Goal: Transaction & Acquisition: Book appointment/travel/reservation

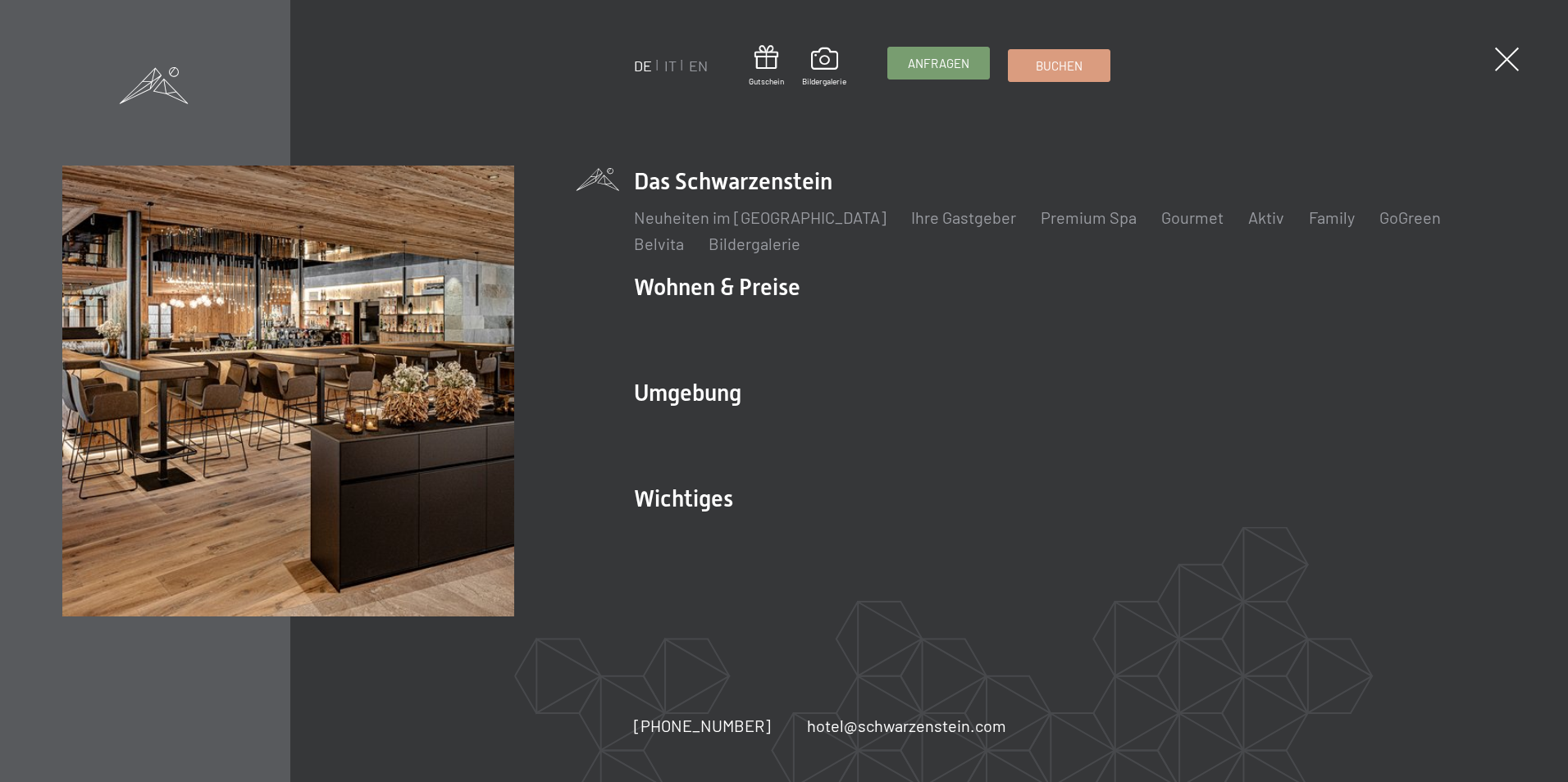
click at [953, 65] on span "Anfragen" at bounding box center [939, 64] width 62 height 18
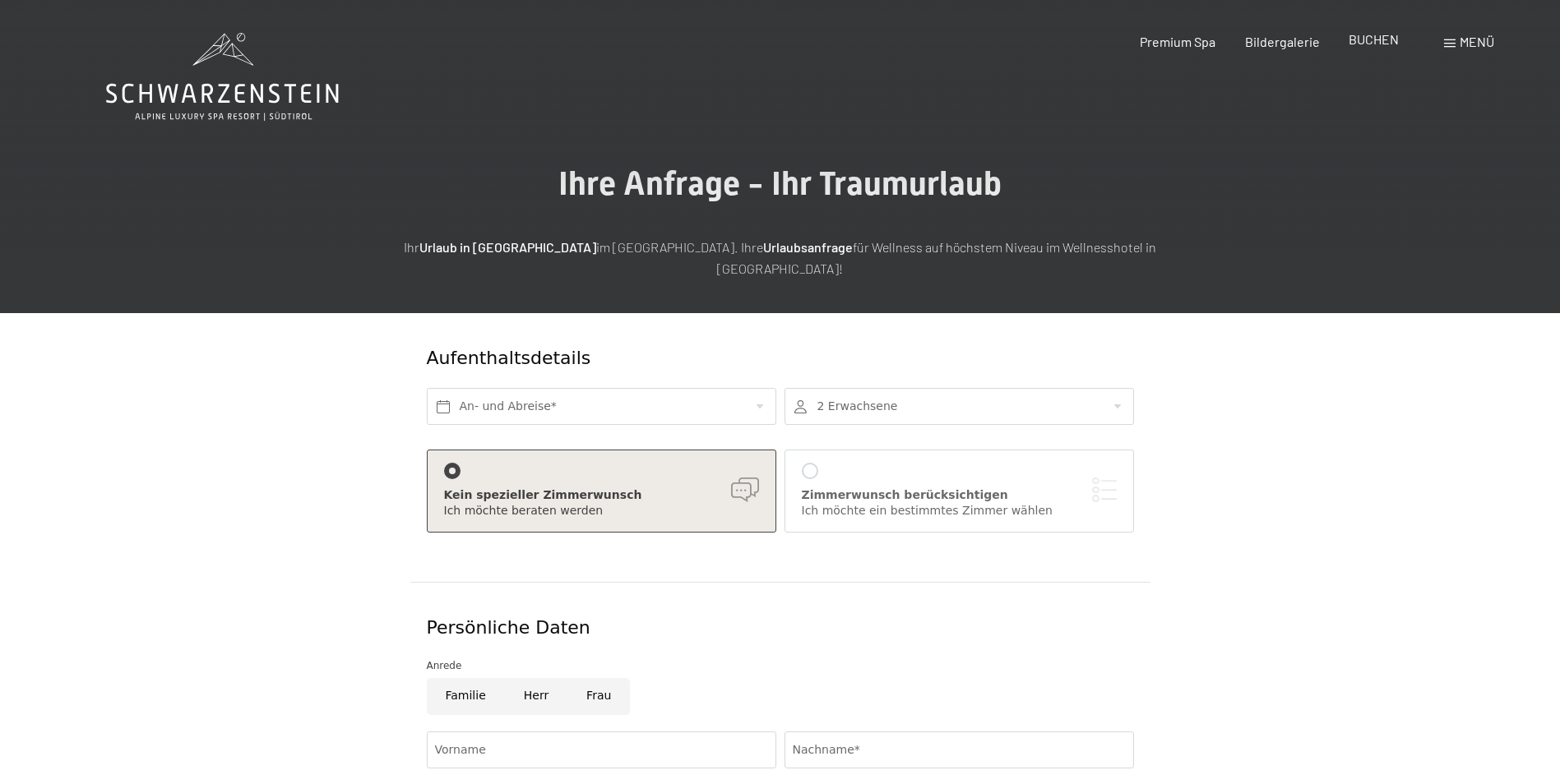
click at [1371, 37] on span "BUCHEN" at bounding box center [1373, 39] width 50 height 16
click at [1358, 45] on span "BUCHEN" at bounding box center [1373, 39] width 50 height 16
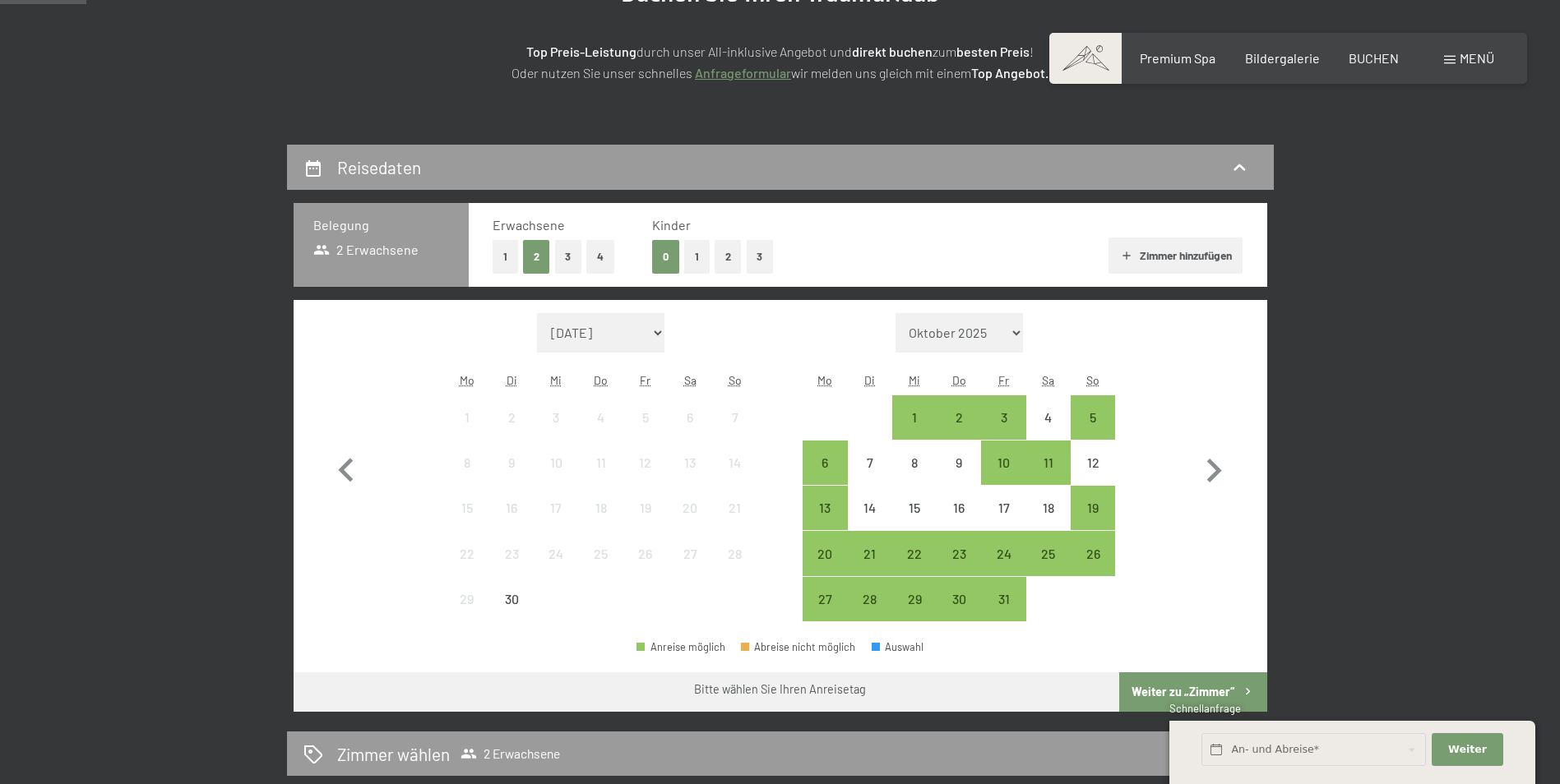
scroll to position [247, 0]
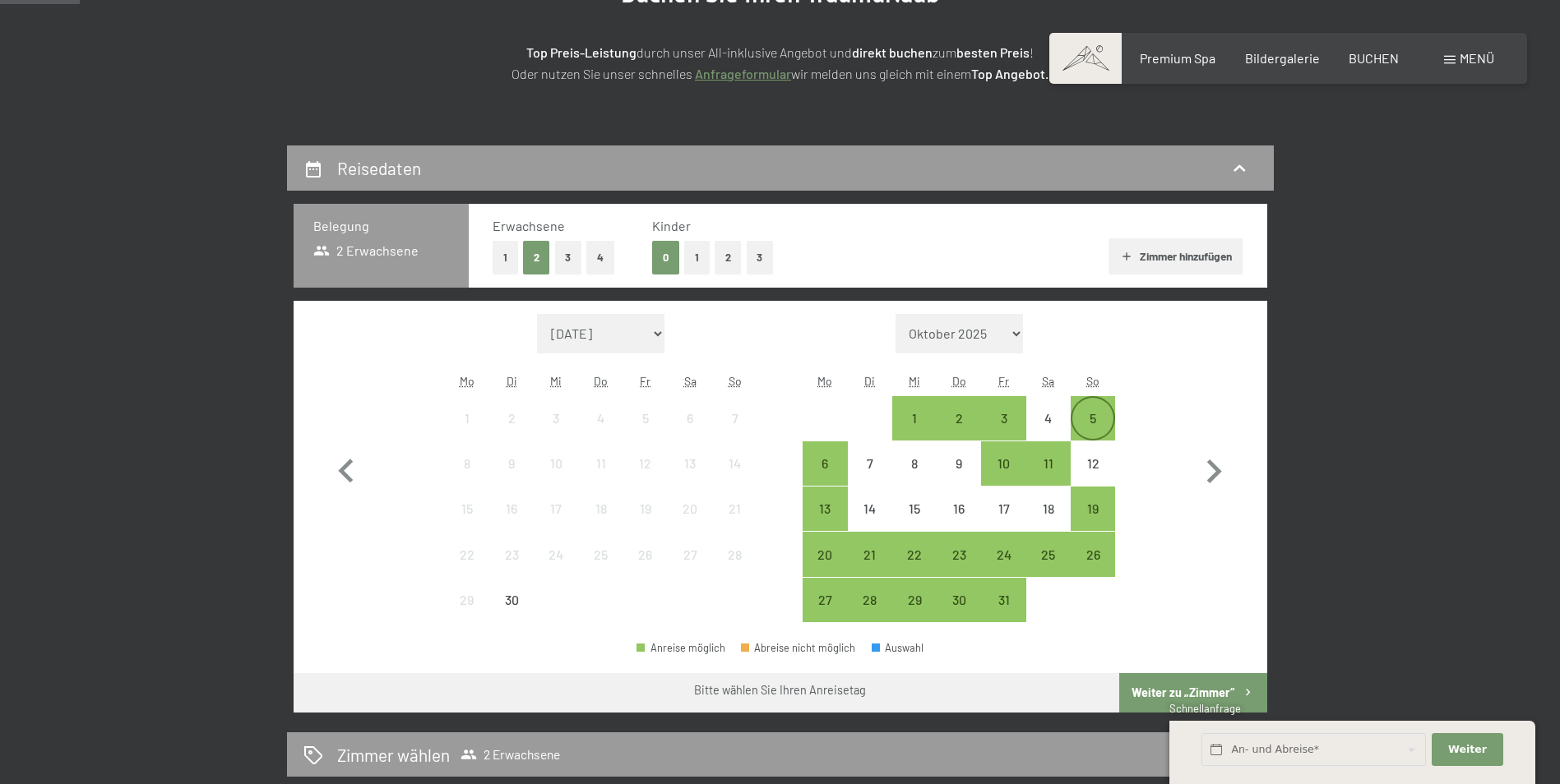
click at [1086, 423] on div "5" at bounding box center [1093, 432] width 41 height 41
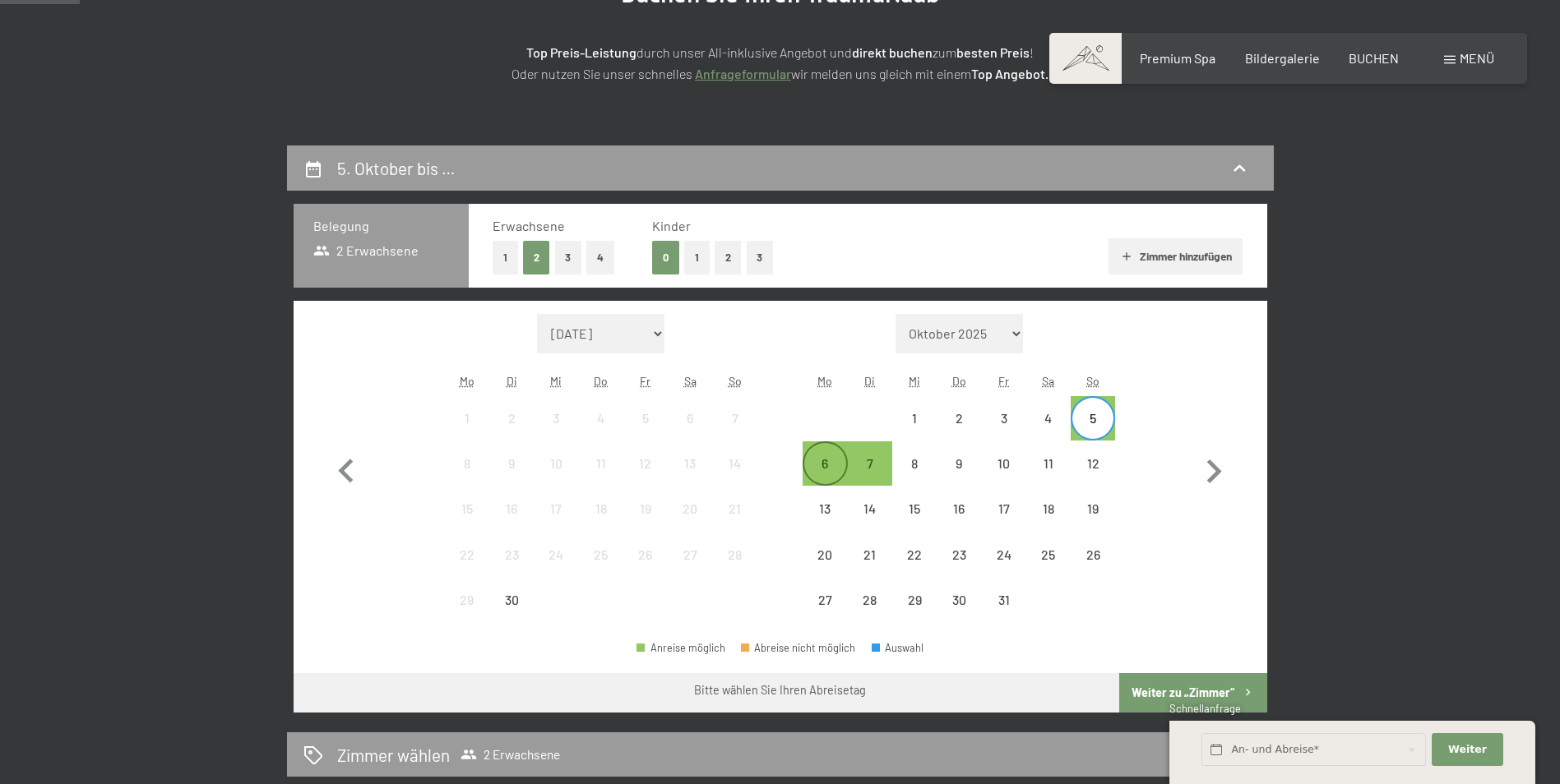
click at [822, 457] on div "6" at bounding box center [825, 477] width 41 height 41
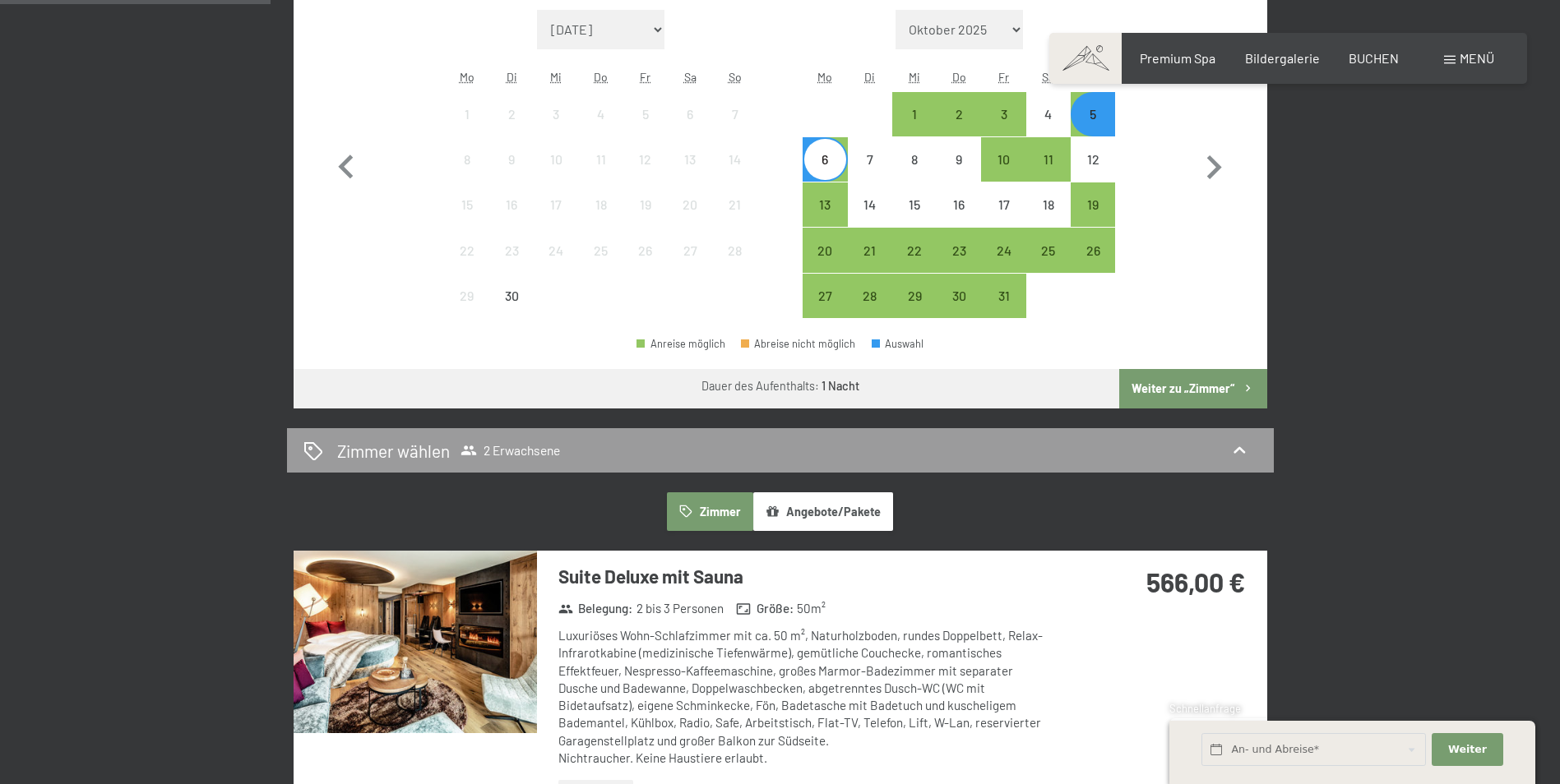
scroll to position [575, 0]
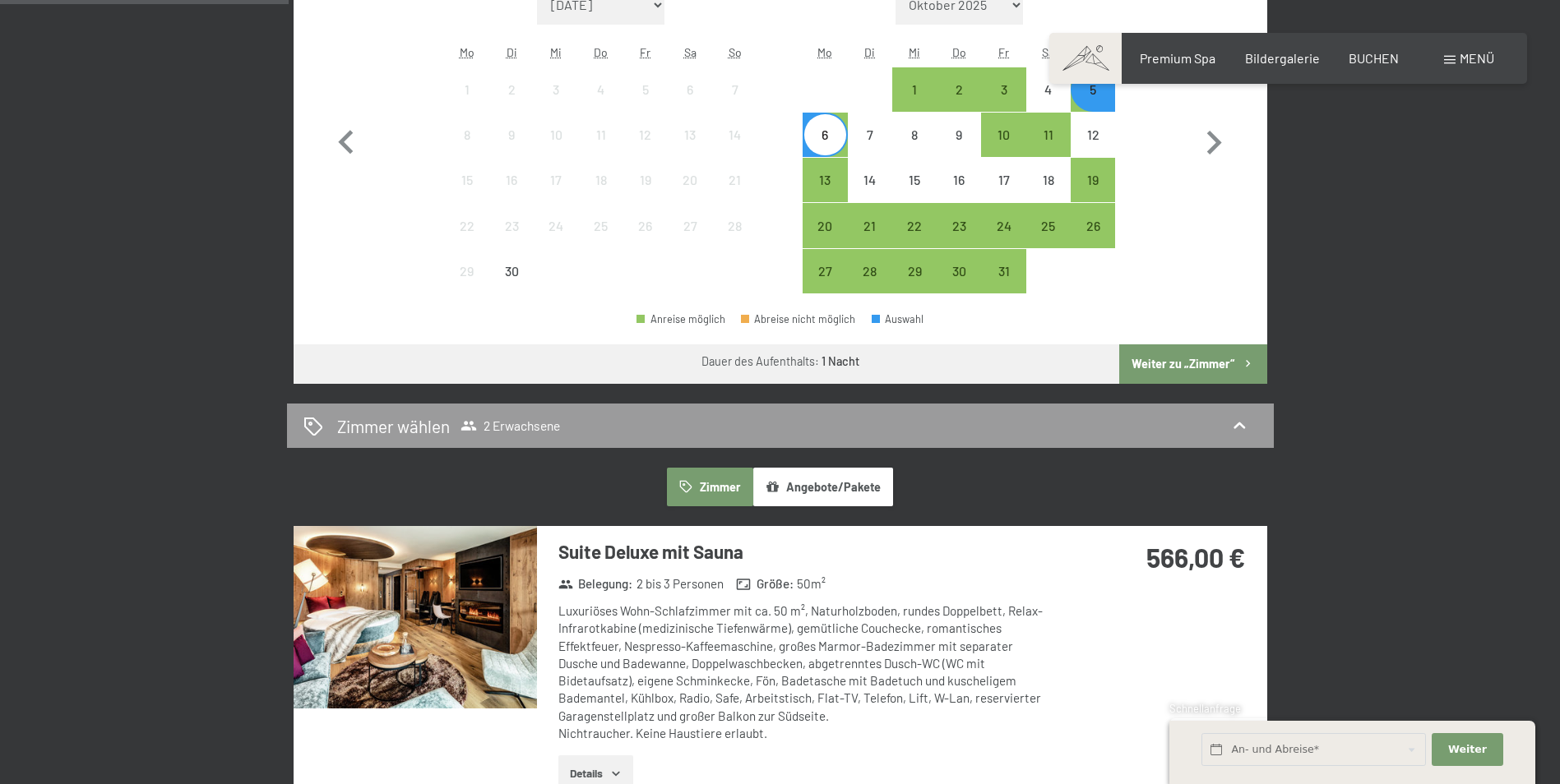
click at [1175, 374] on button "Weiter zu „Zimmer“" at bounding box center [1193, 364] width 147 height 40
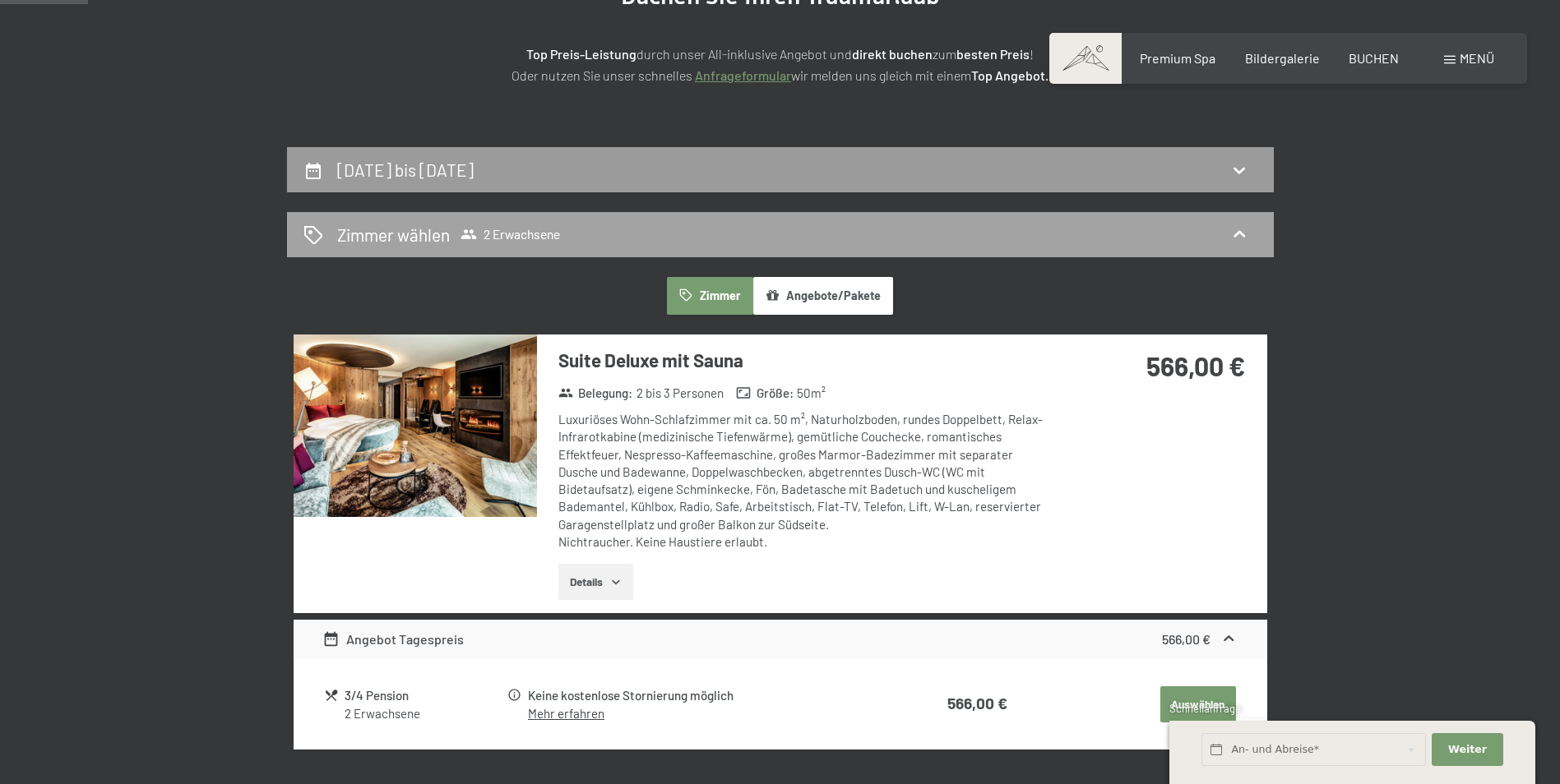
scroll to position [145, 0]
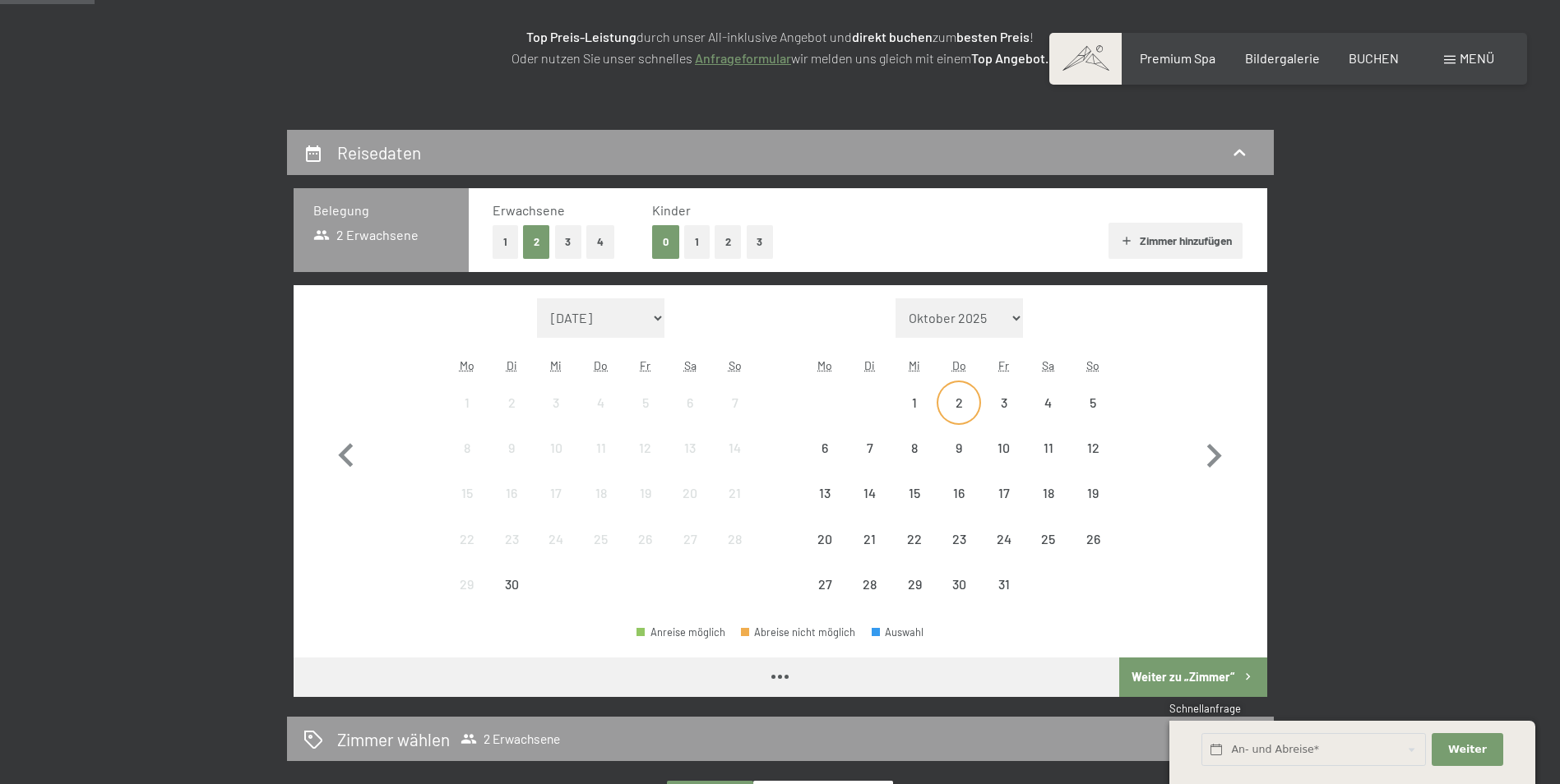
scroll to position [329, 0]
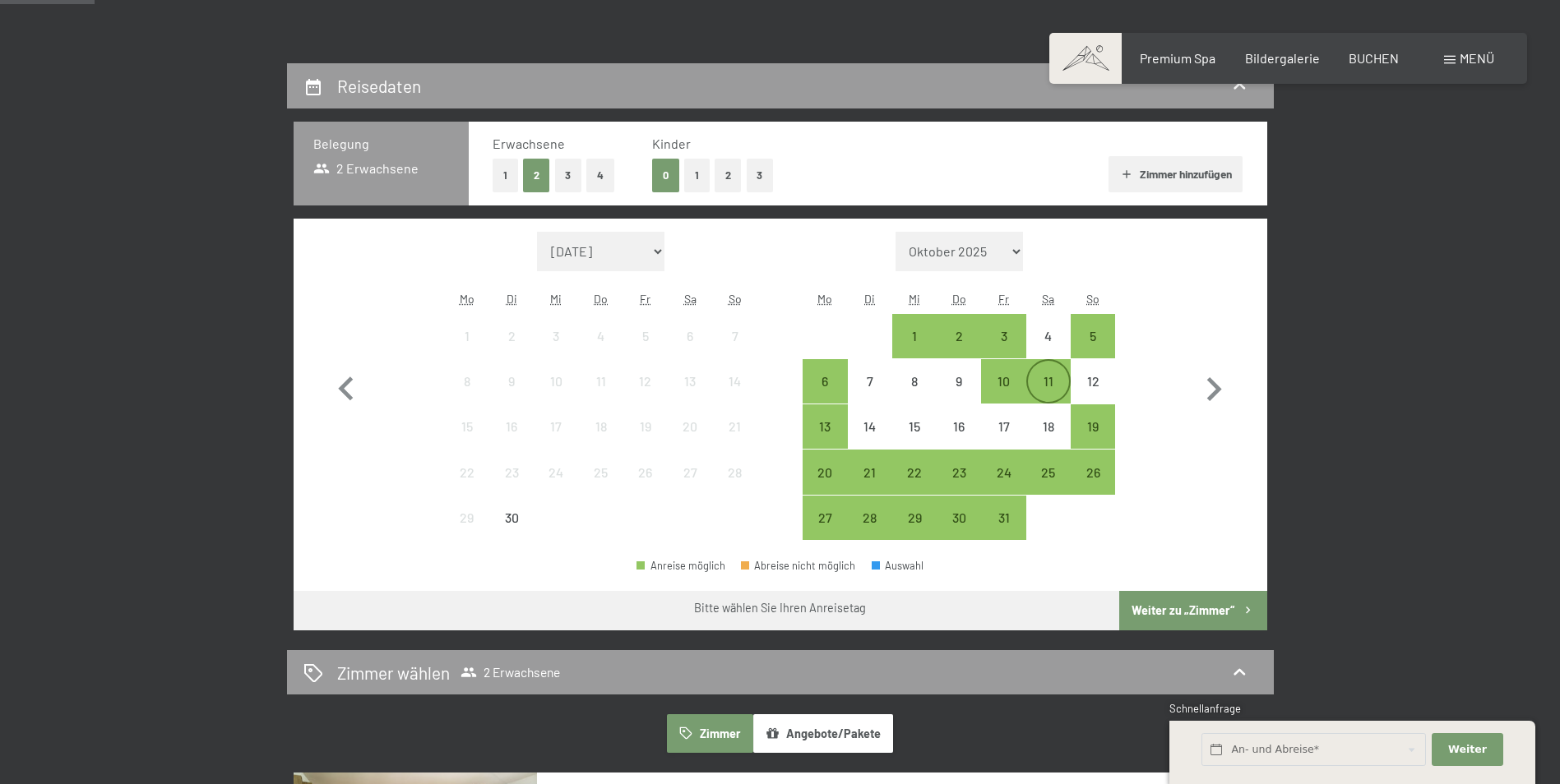
click at [1046, 377] on div "11" at bounding box center [1048, 396] width 41 height 41
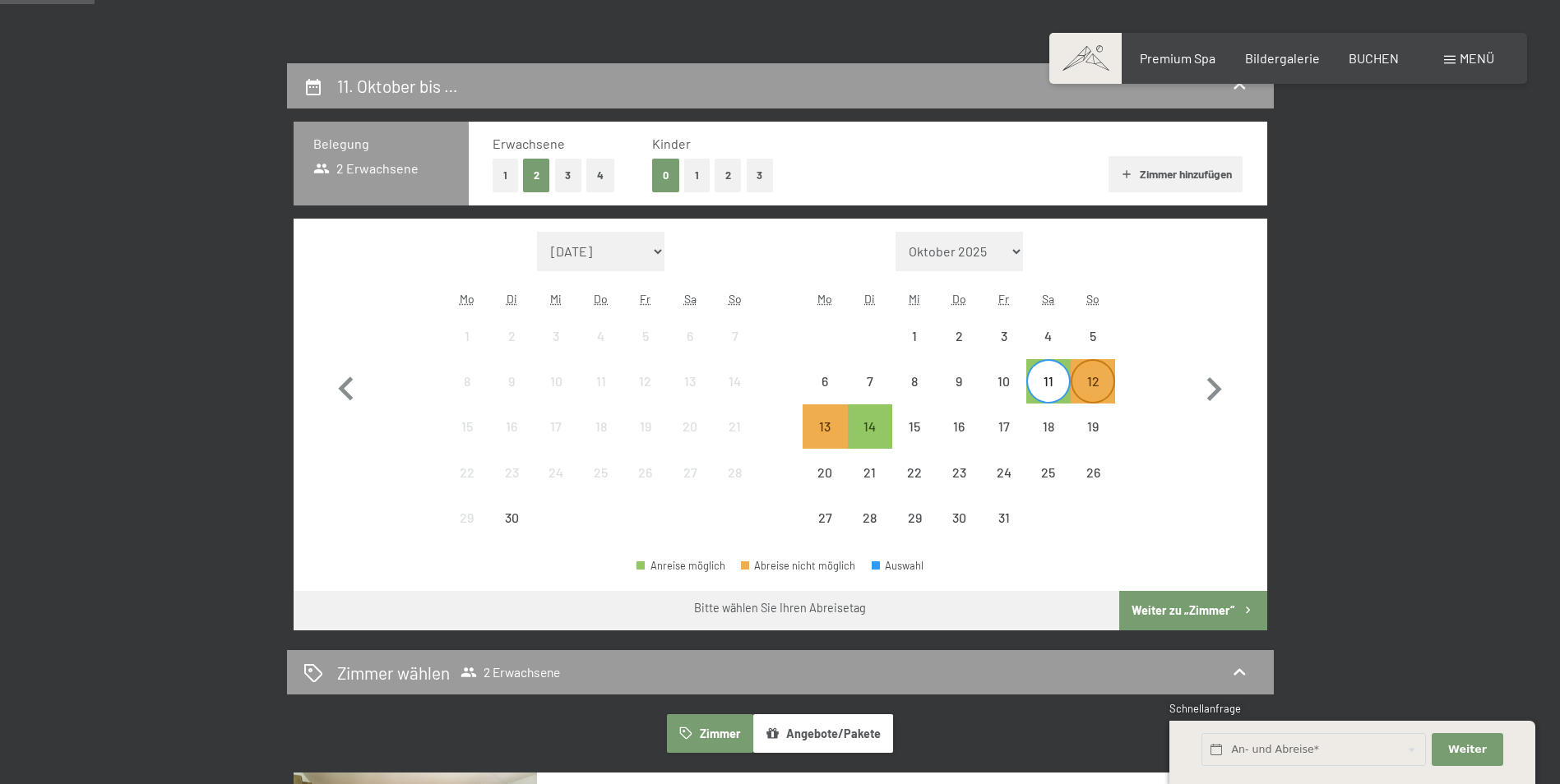
click at [1093, 380] on div "12" at bounding box center [1093, 396] width 41 height 41
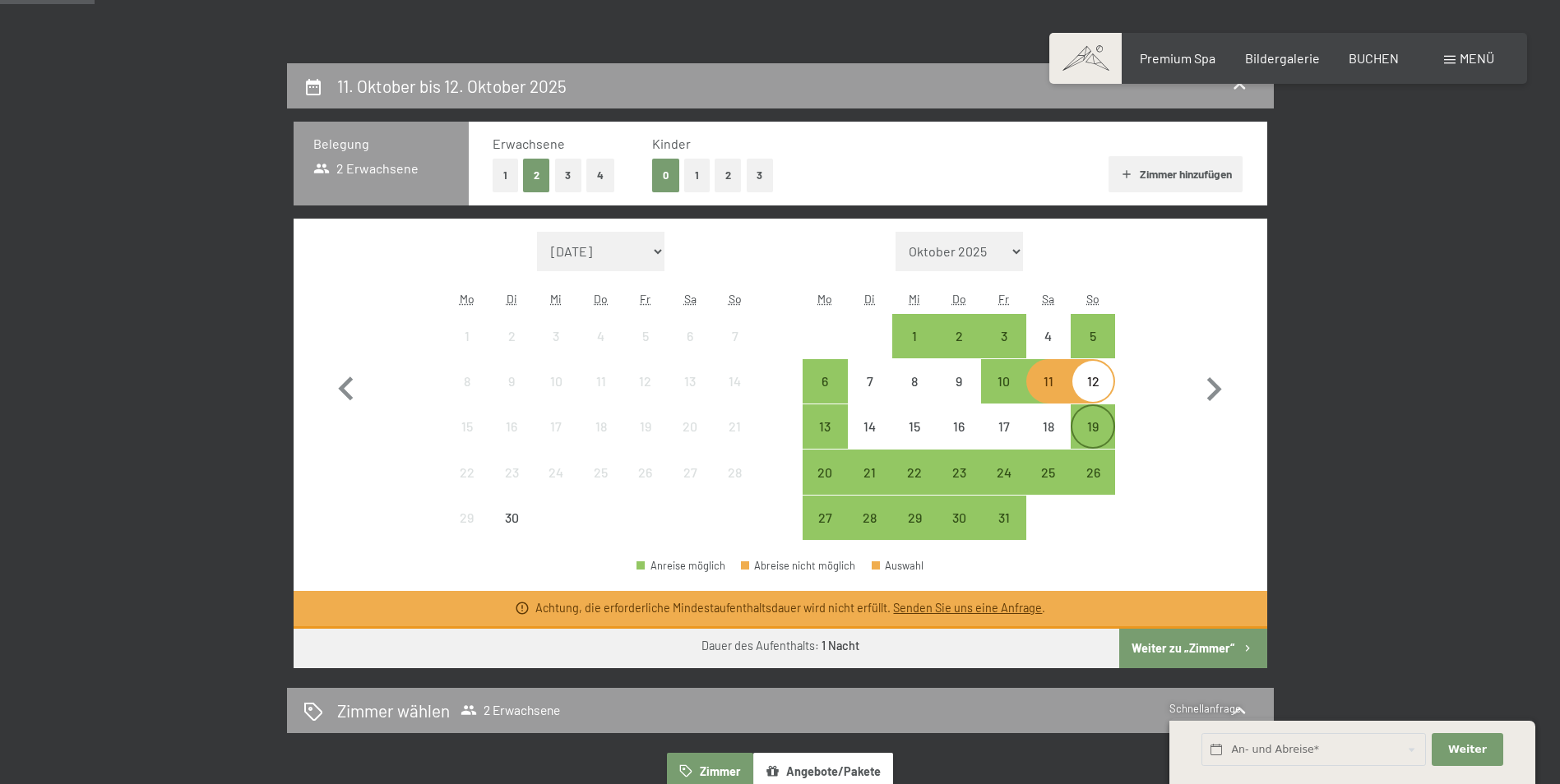
click at [1094, 426] on div "19" at bounding box center [1093, 441] width 41 height 41
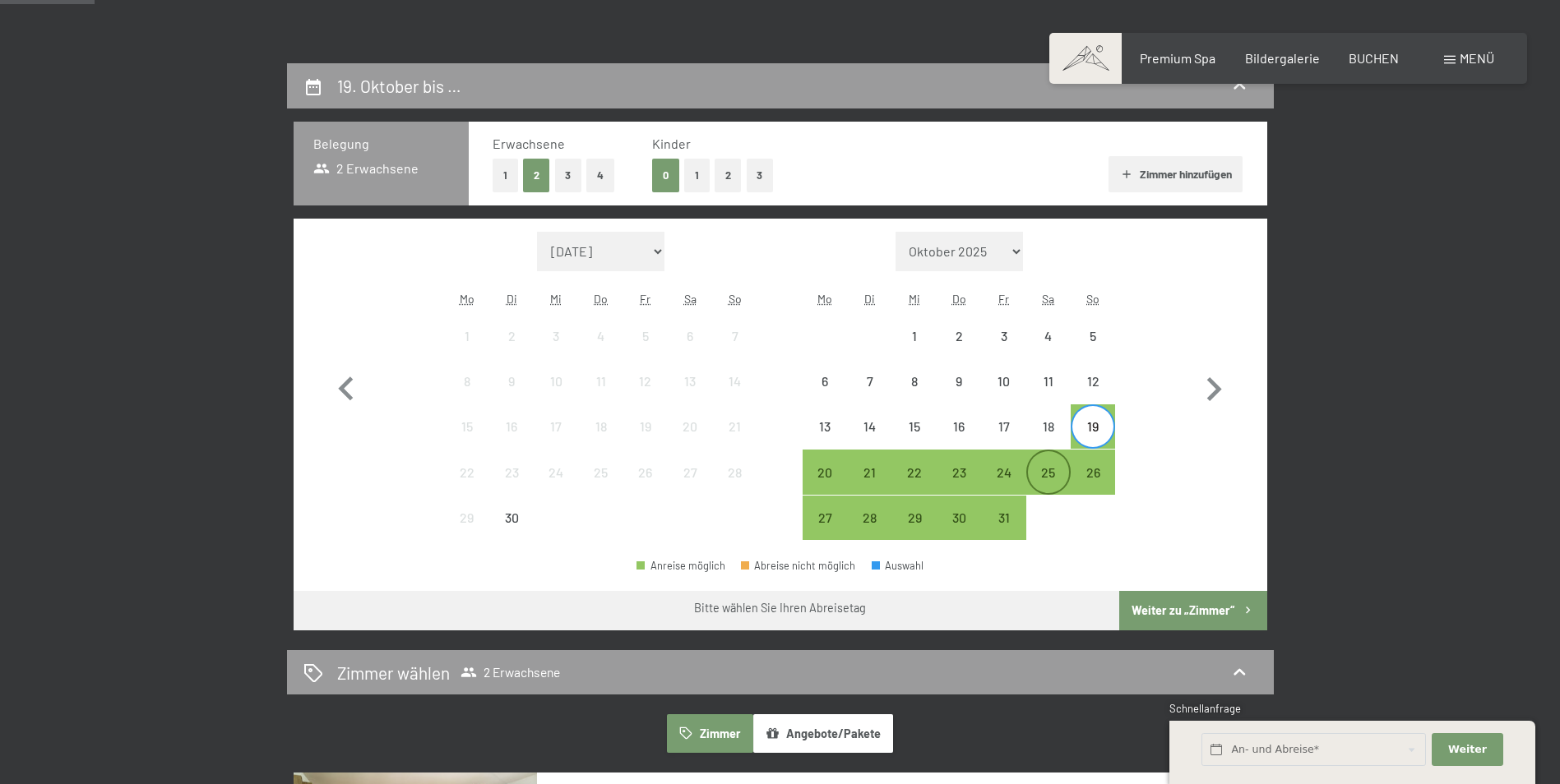
click at [1039, 473] on div "25" at bounding box center [1048, 487] width 41 height 41
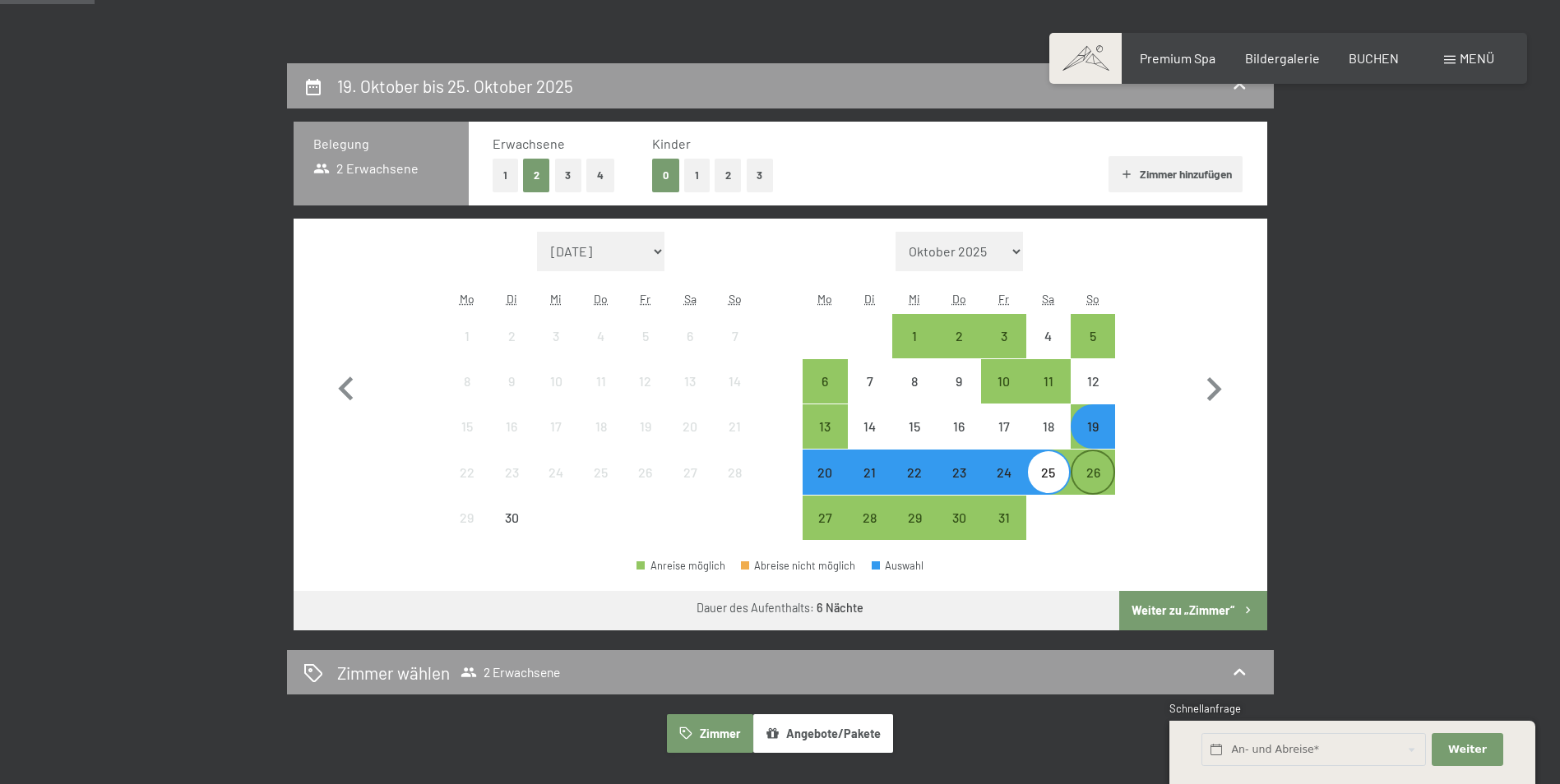
click at [1087, 475] on div "26" at bounding box center [1093, 487] width 41 height 41
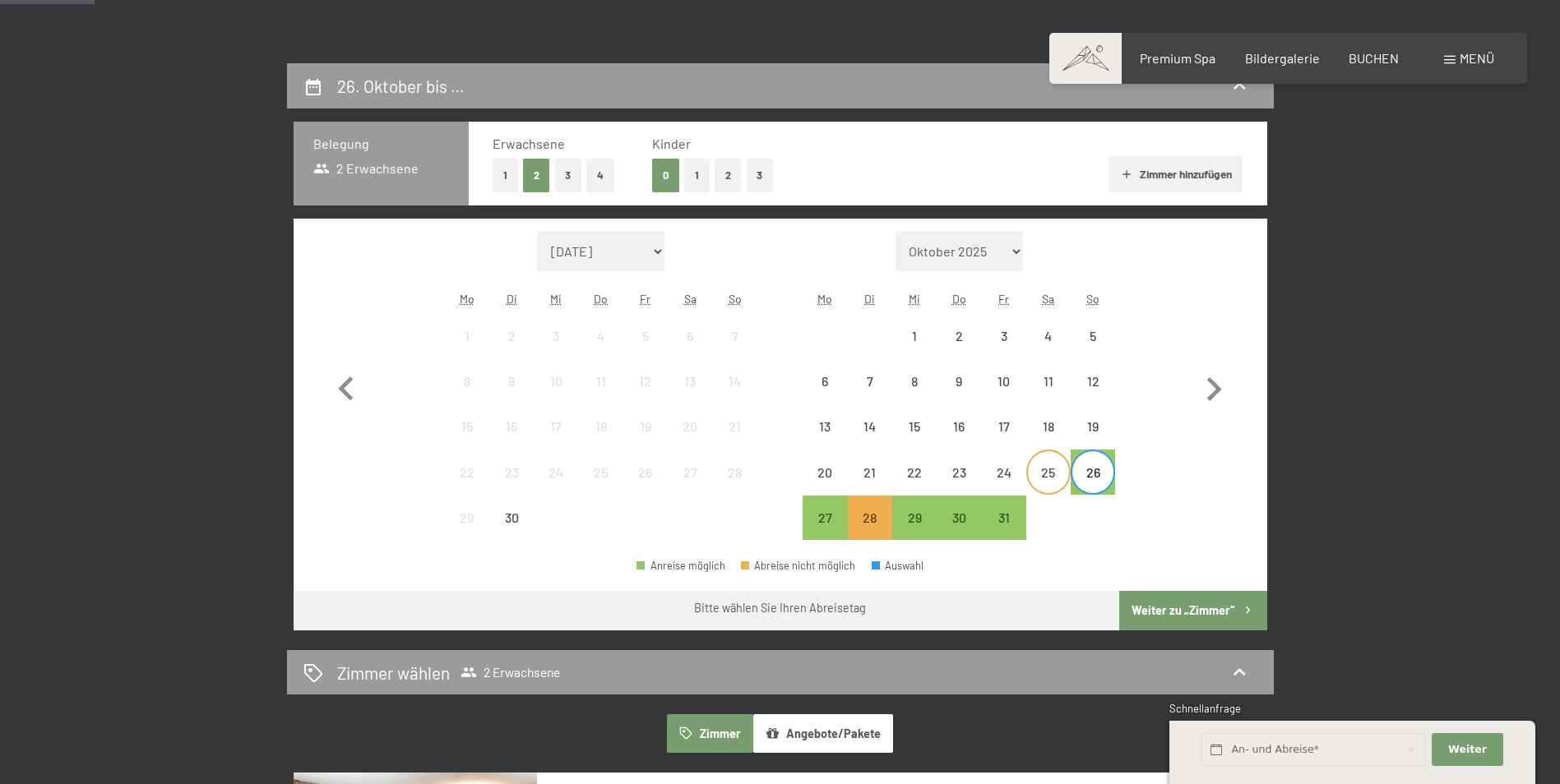
click at [1056, 477] on div "25" at bounding box center [1048, 487] width 41 height 41
click at [1093, 482] on div "26" at bounding box center [1093, 487] width 41 height 41
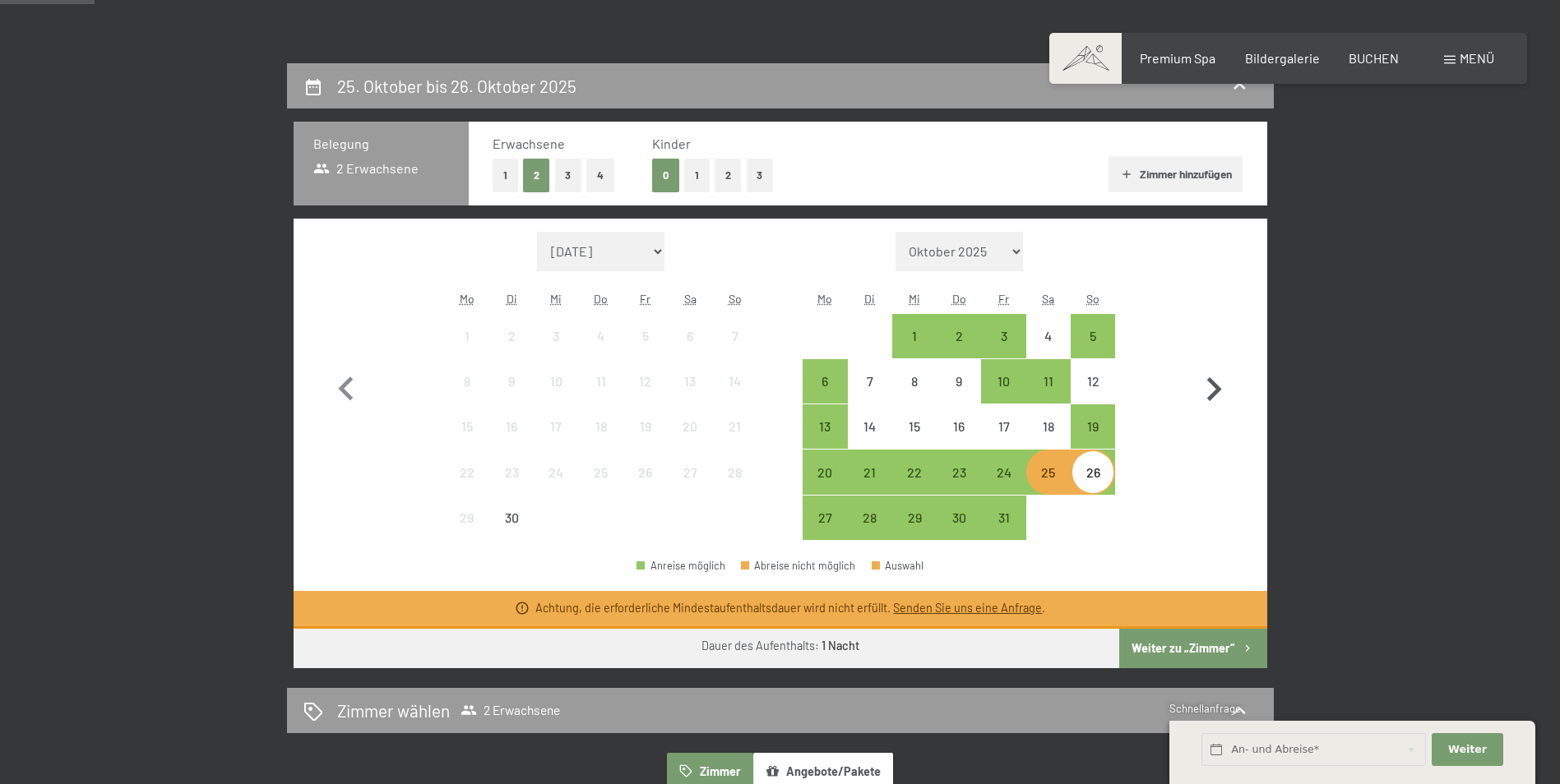
click at [1226, 376] on icon "button" at bounding box center [1214, 389] width 48 height 48
select select "[DATE]"
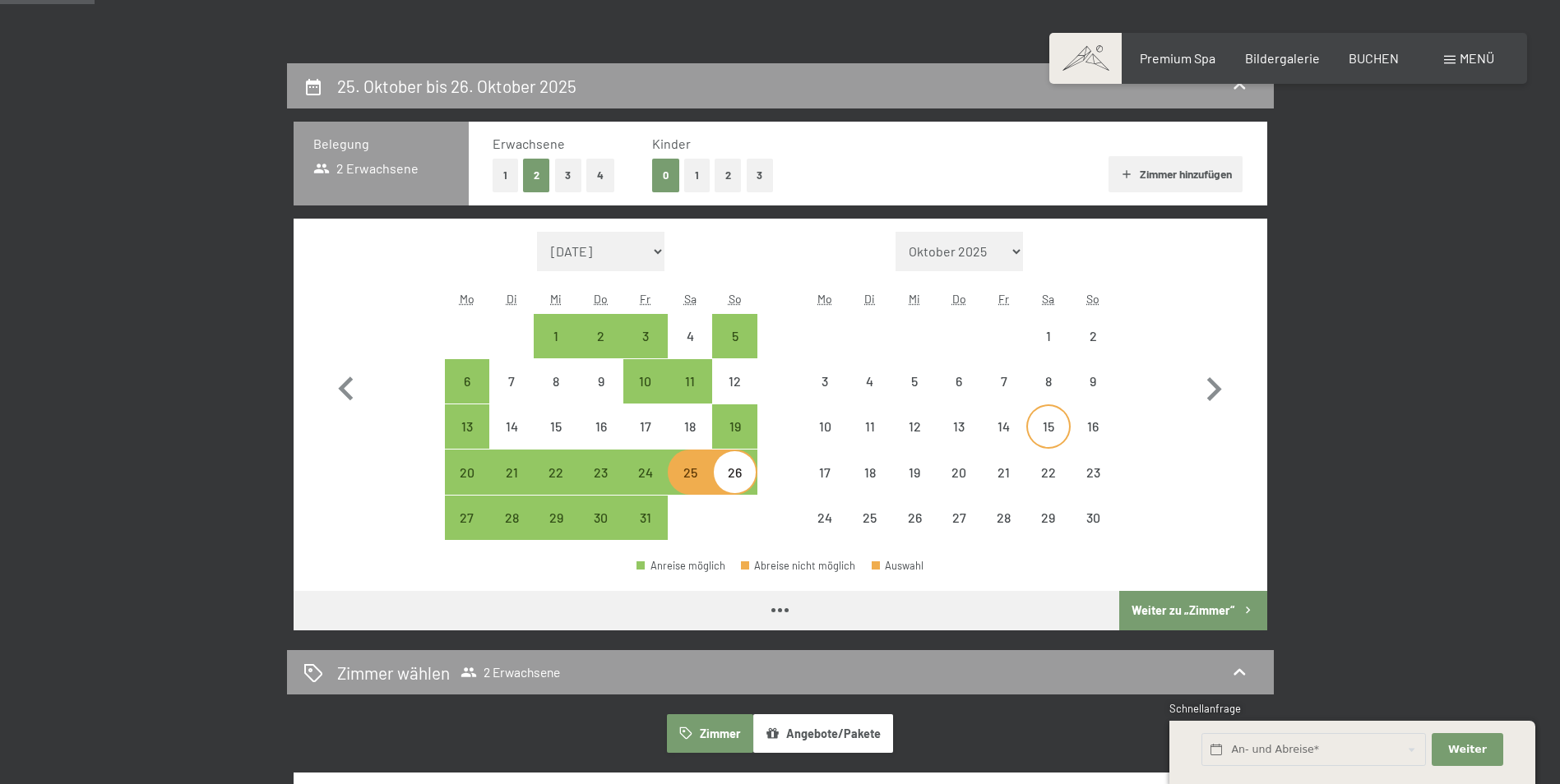
select select "[DATE]"
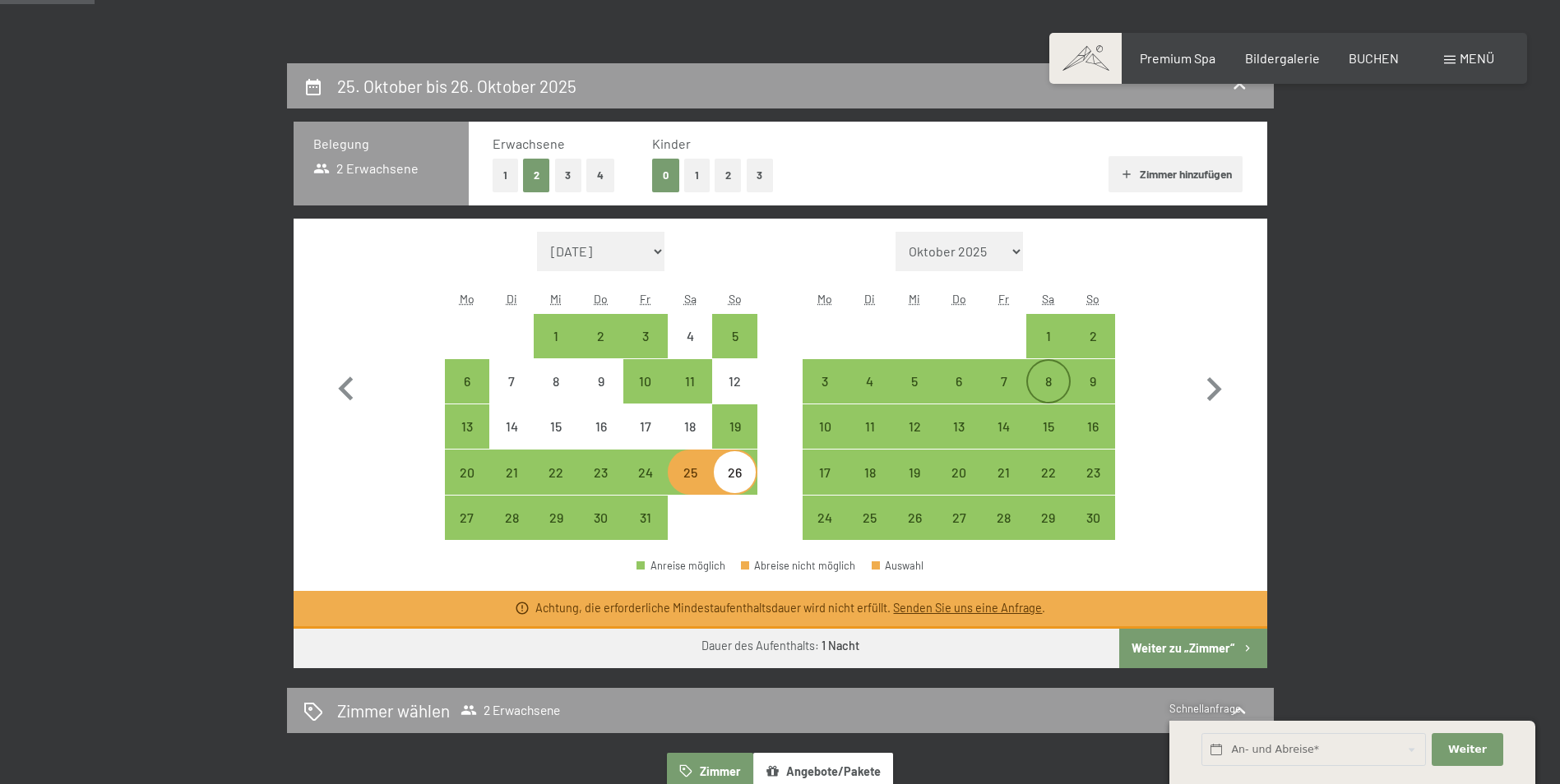
click at [1046, 378] on div "8" at bounding box center [1048, 396] width 41 height 41
select select "[DATE]"
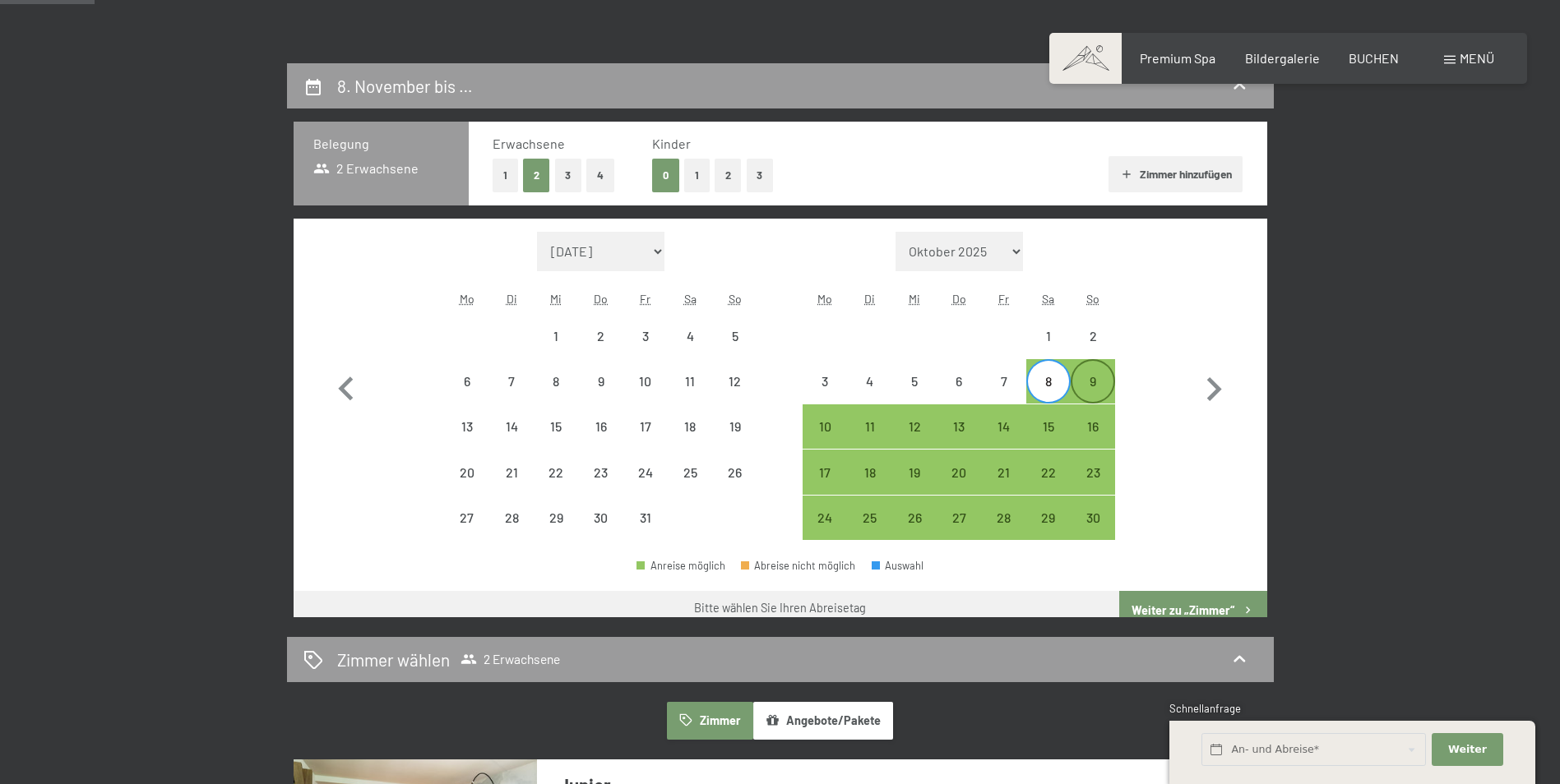
click at [1098, 384] on div "9" at bounding box center [1093, 396] width 41 height 41
select select "[DATE]"
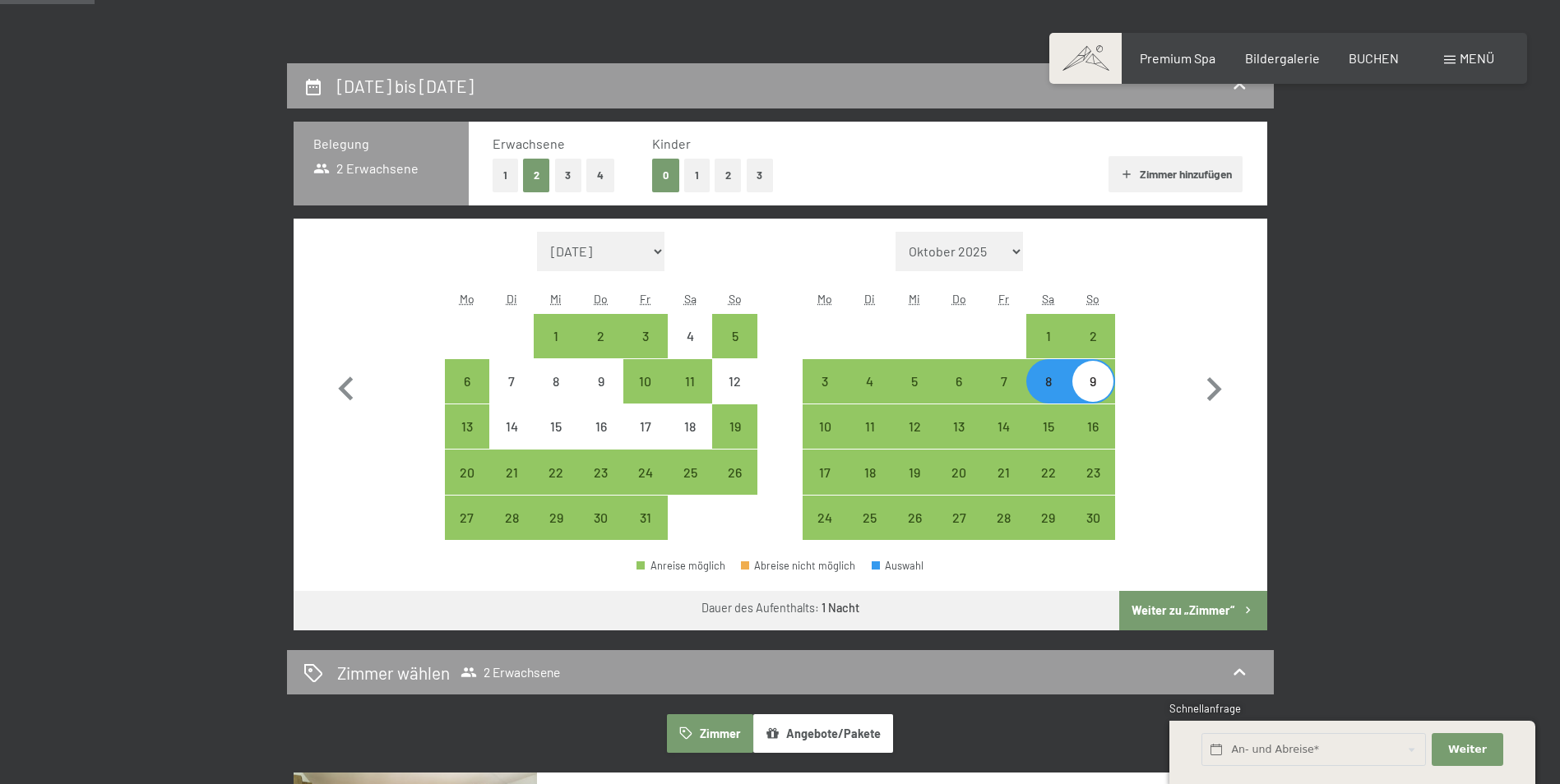
click at [1196, 605] on button "Weiter zu „Zimmer“" at bounding box center [1193, 611] width 147 height 40
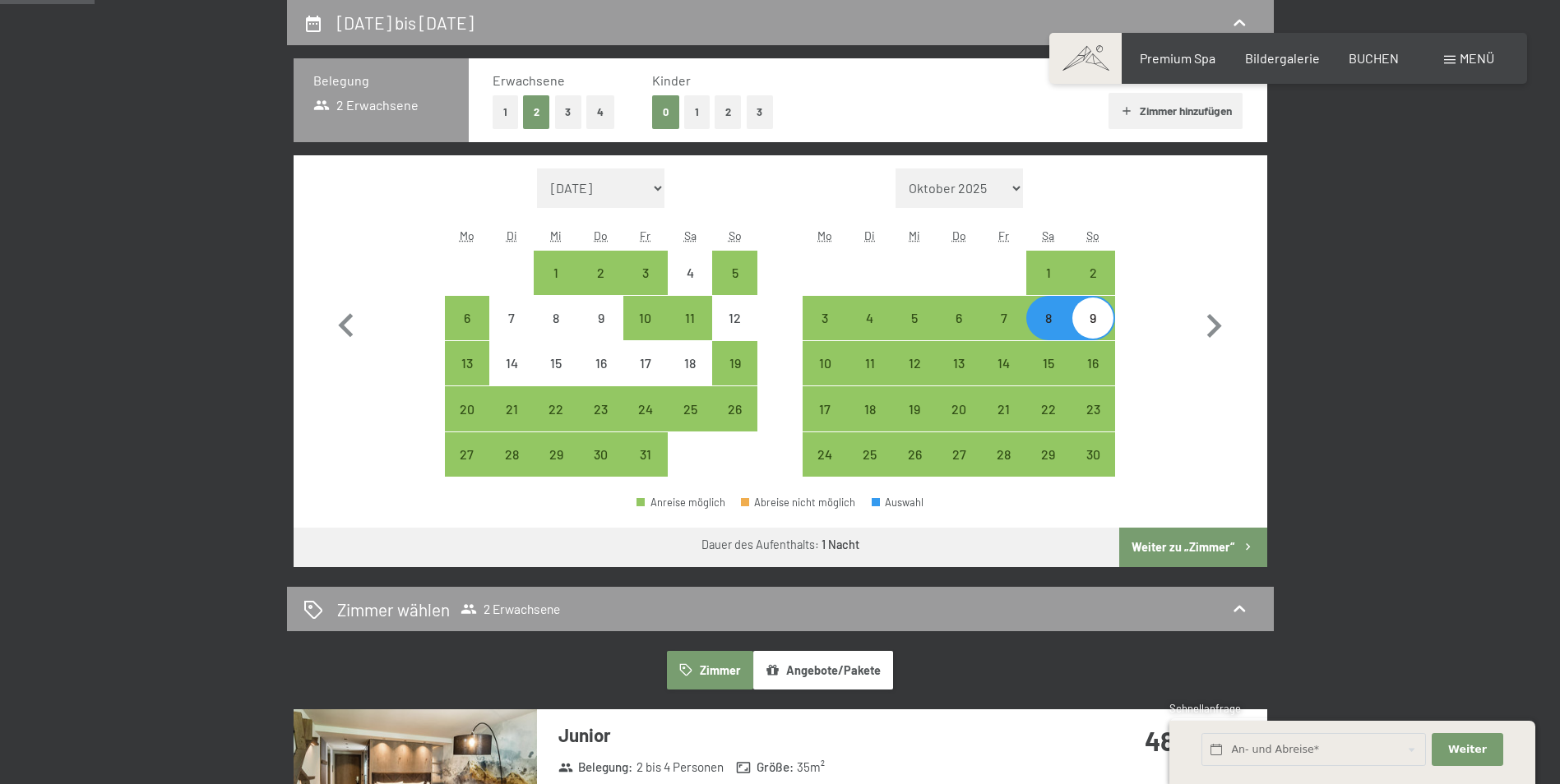
select select "[DATE]"
